Goal: Download file/media

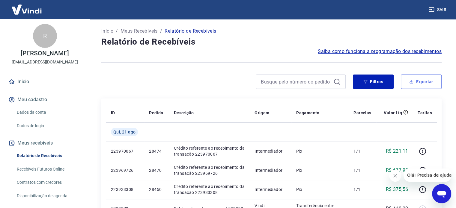
click at [419, 85] on button "Exportar" at bounding box center [421, 82] width 41 height 14
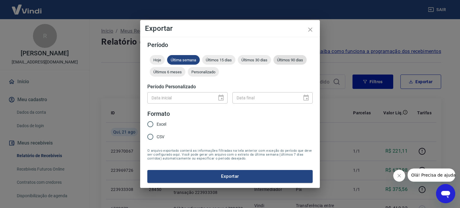
click at [288, 58] on span "Últimos 90 dias" at bounding box center [290, 60] width 33 height 4
click at [153, 126] on input "Excel" at bounding box center [150, 124] width 13 height 13
radio input "true"
click at [195, 174] on button "Exportar" at bounding box center [229, 176] width 165 height 13
